Goal: Navigation & Orientation: Find specific page/section

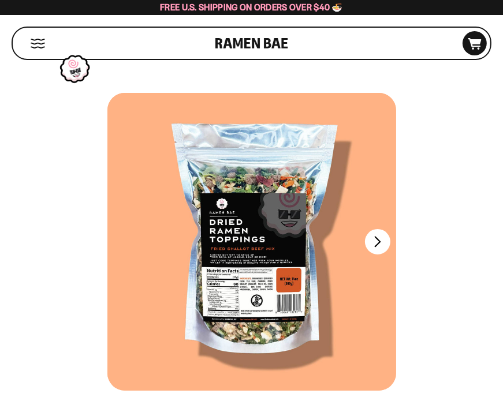
click at [35, 40] on button "Mobile Menu Trigger" at bounding box center [38, 44] width 16 height 10
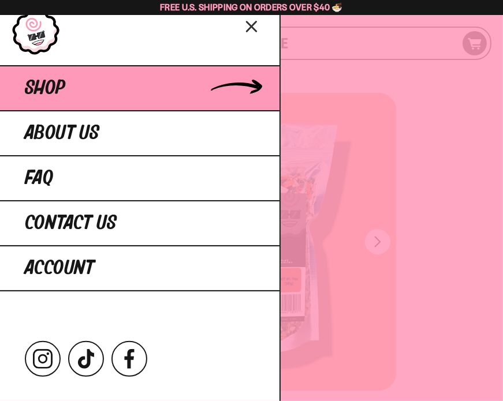
click at [51, 79] on span "Shop" at bounding box center [45, 88] width 40 height 21
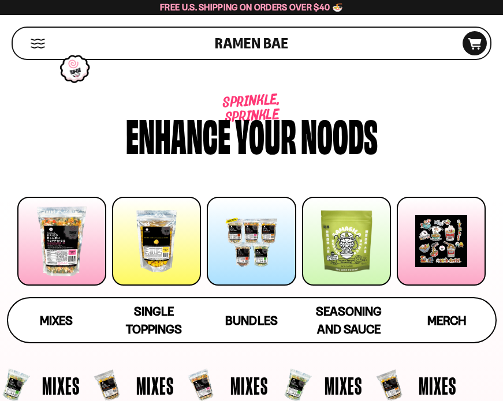
scroll to position [83, 0]
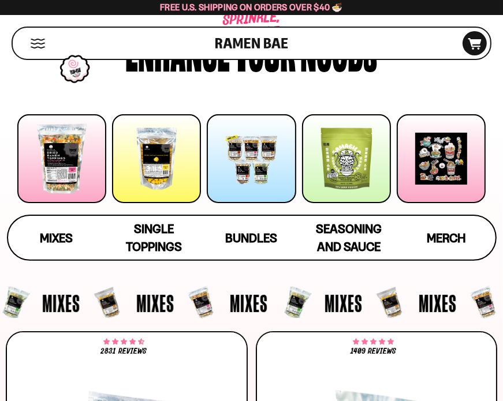
click at [58, 178] on div at bounding box center [61, 158] width 89 height 89
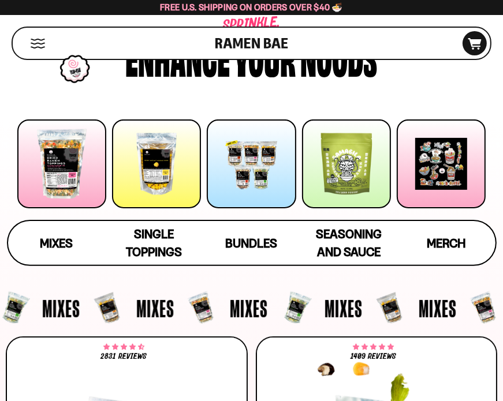
scroll to position [76, 0]
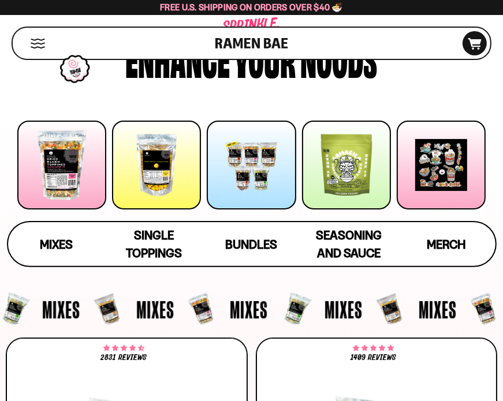
click at [340, 170] on div at bounding box center [346, 165] width 89 height 89
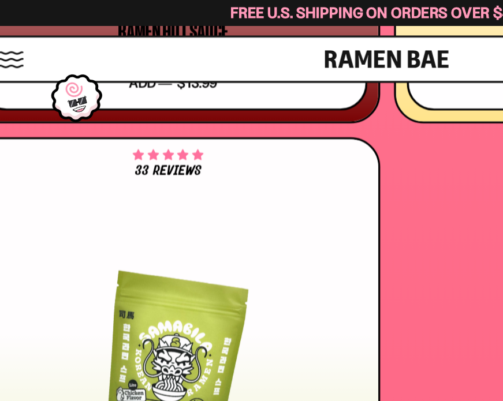
scroll to position [4963, 0]
